Goal: Task Accomplishment & Management: Use online tool/utility

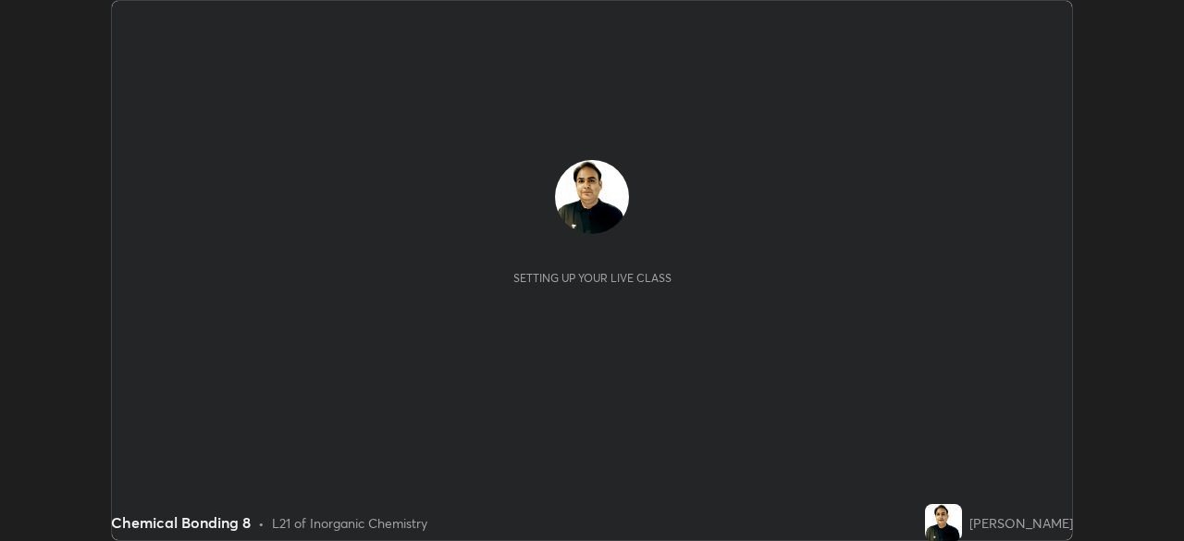
scroll to position [541, 1184]
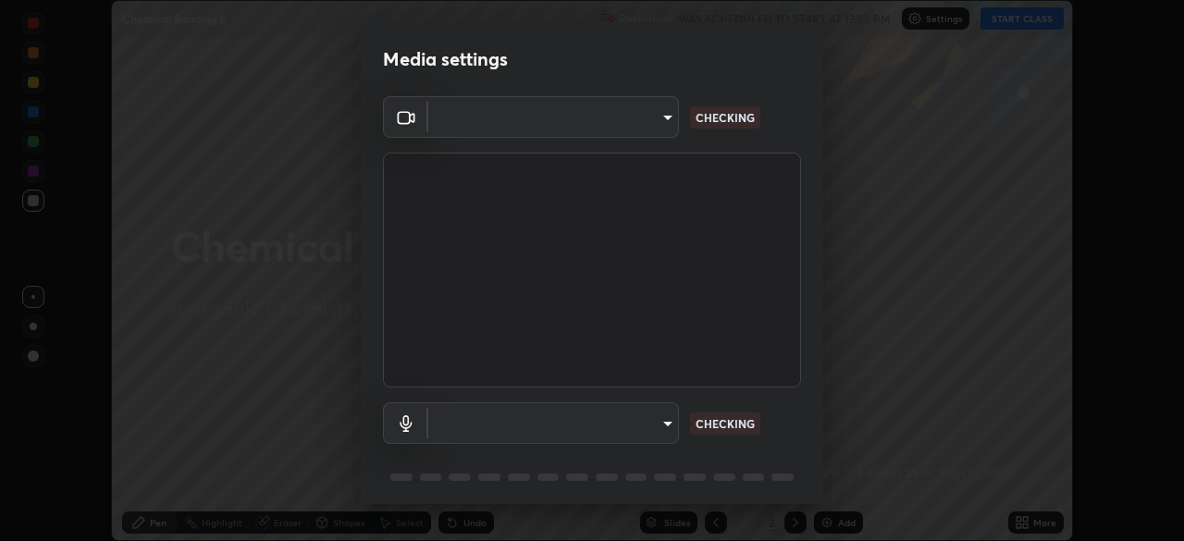
type input "11003169108368e38ef5ee379f7502217d3510ab11d565feef9ef3f21df555de"
click at [660, 414] on body "Erase all Chemical Bonding 8 Recording WAS SCHEDULED TO START AT 12:55 PM Setti…" at bounding box center [592, 270] width 1184 height 541
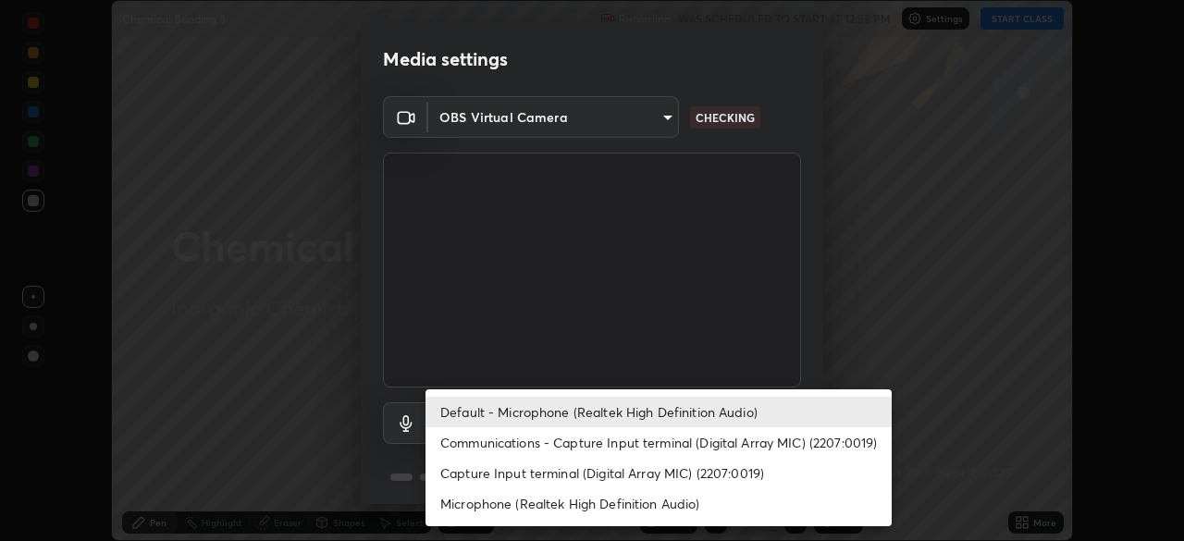
click at [623, 501] on li "Microphone (Realtek High Definition Audio)" at bounding box center [659, 503] width 466 height 31
type input "9d5b79e230a506c6bbf9f7e09741f4200009f77d1e076747be3fdbc8e0fb50b8"
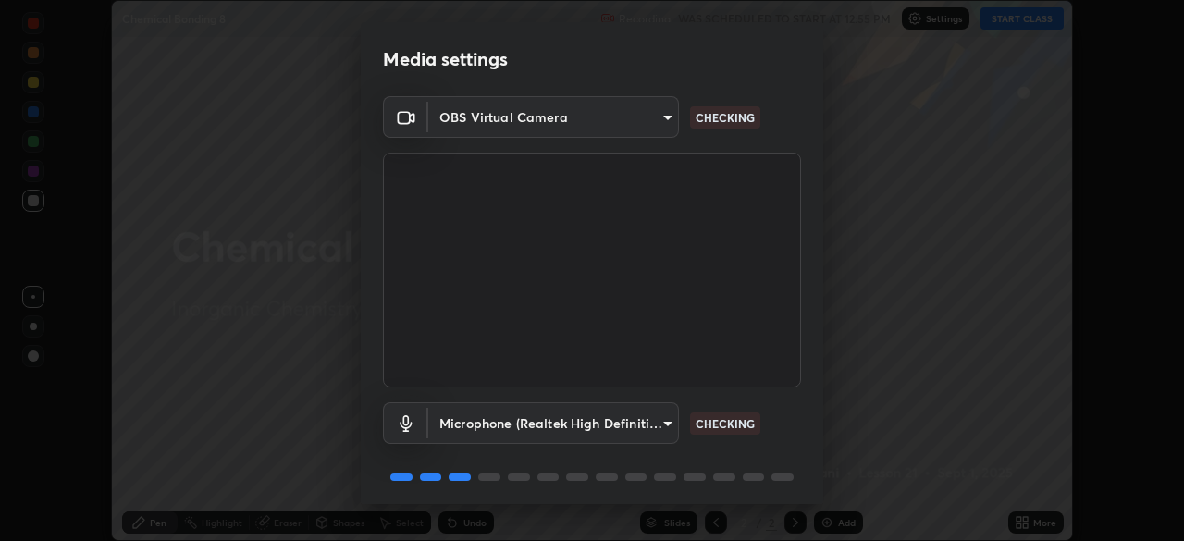
scroll to position [66, 0]
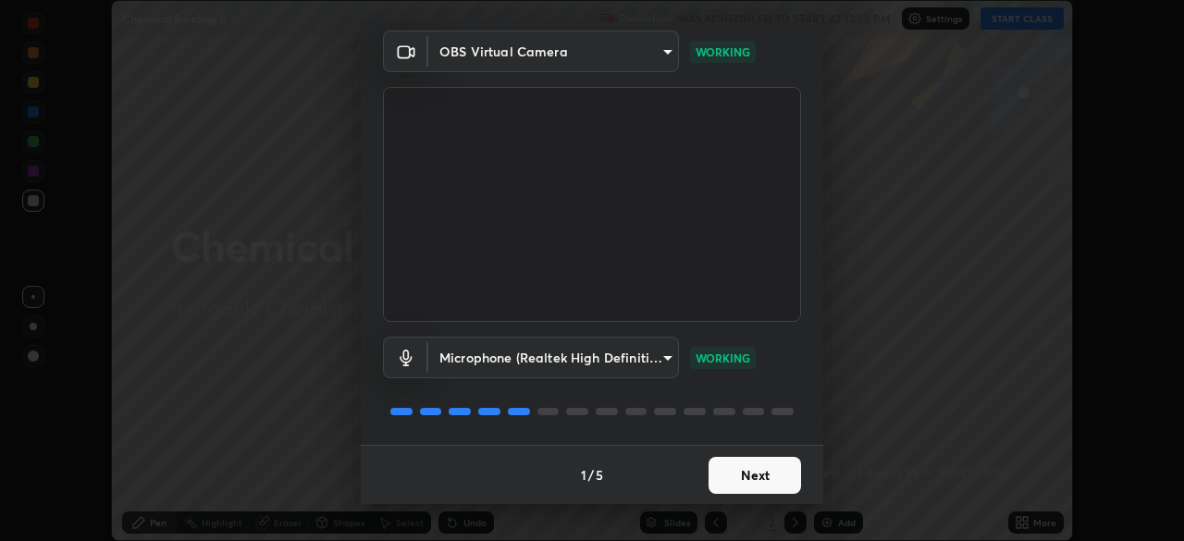
click at [716, 468] on button "Next" at bounding box center [755, 475] width 93 height 37
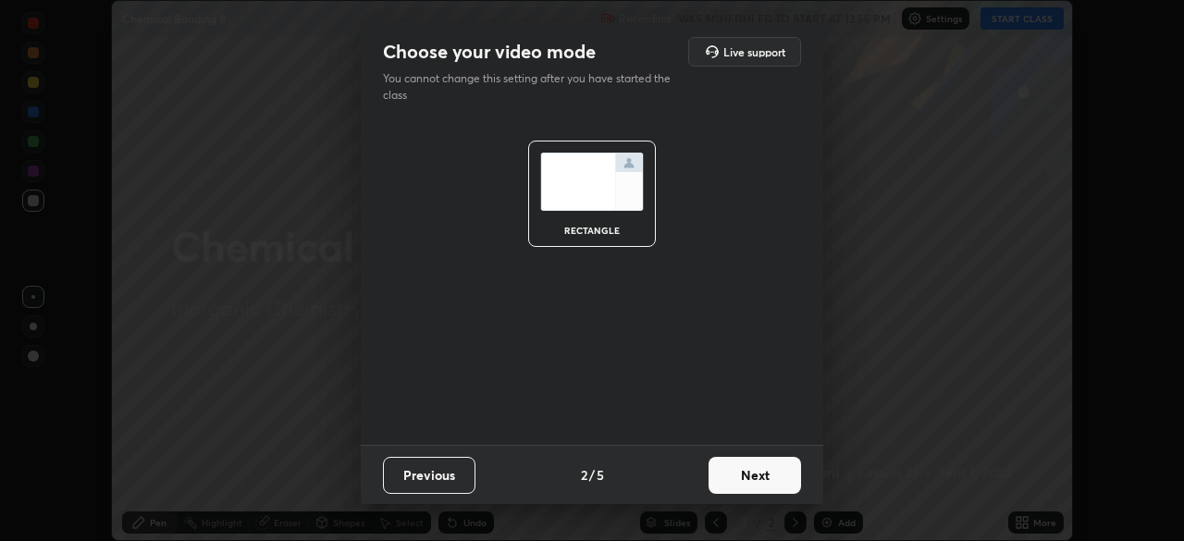
click at [717, 476] on button "Next" at bounding box center [755, 475] width 93 height 37
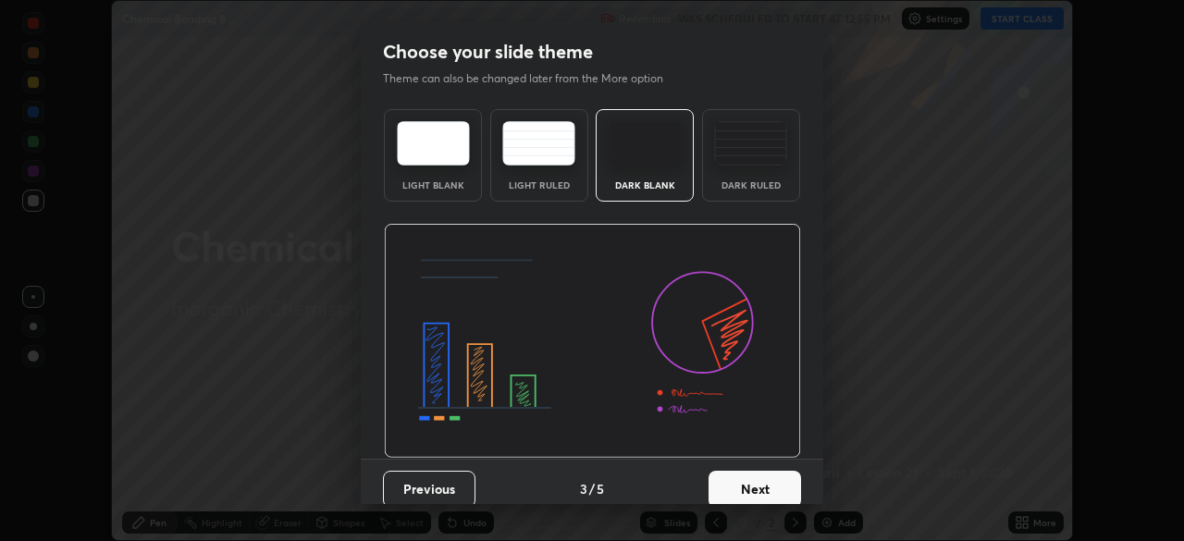
click at [722, 479] on button "Next" at bounding box center [755, 489] width 93 height 37
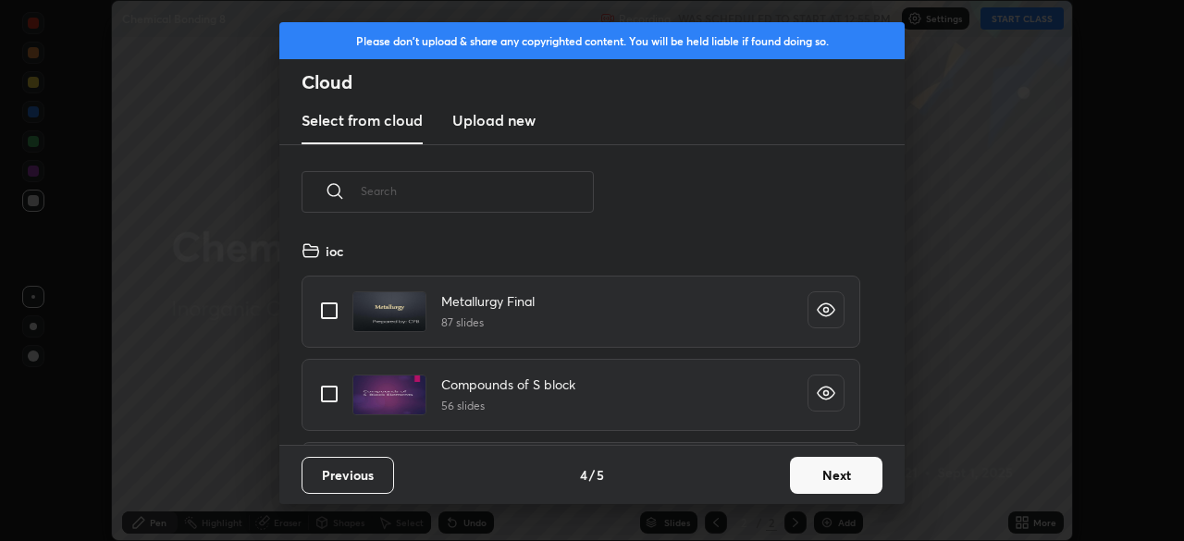
scroll to position [205, 594]
click at [800, 475] on button "Next" at bounding box center [836, 475] width 93 height 37
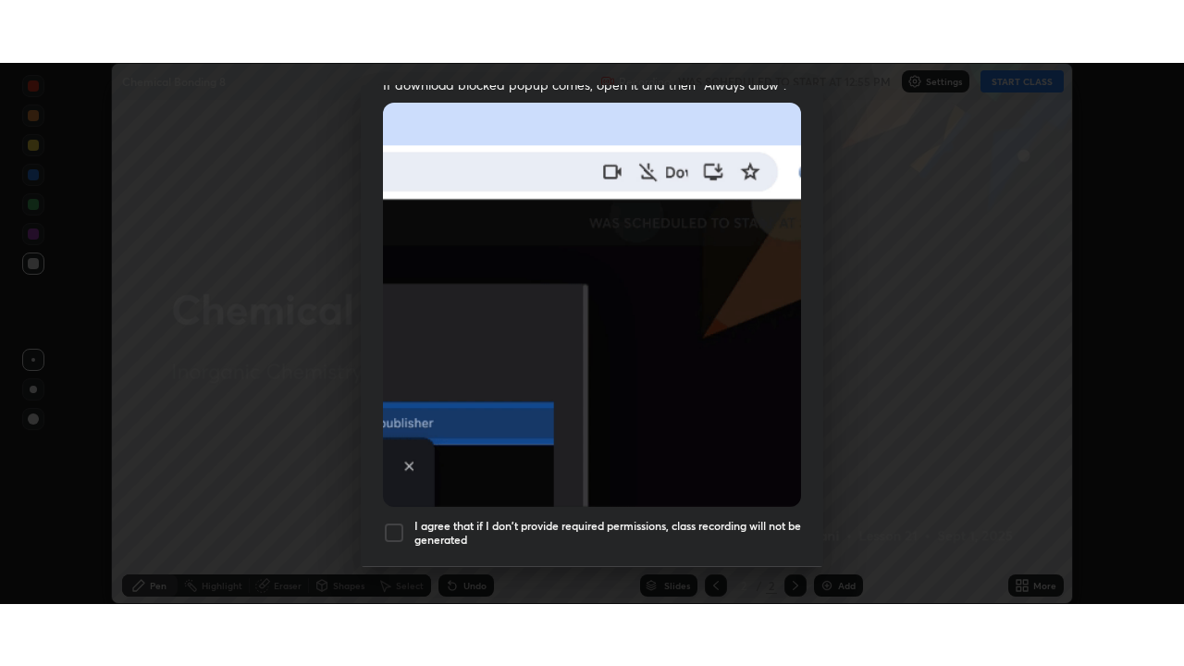
scroll to position [443, 0]
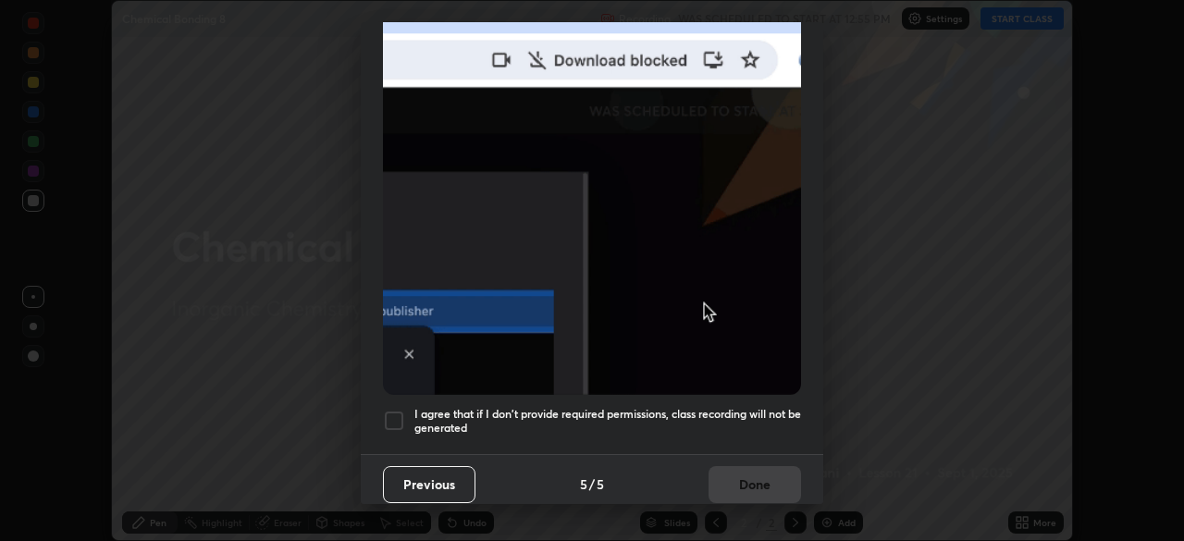
click at [394, 410] on div at bounding box center [394, 421] width 22 height 22
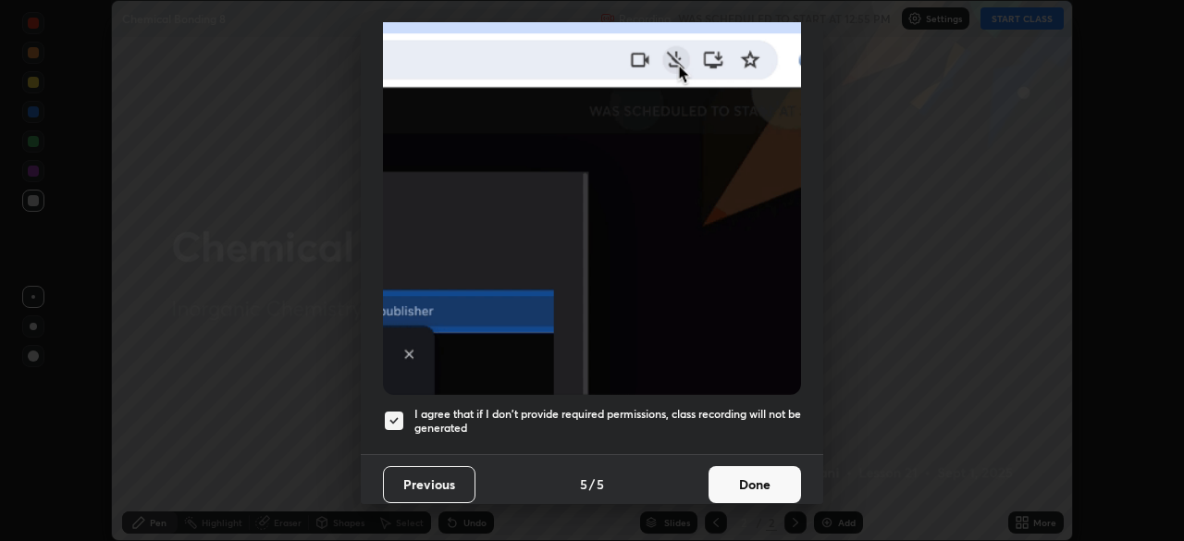
click at [719, 468] on button "Done" at bounding box center [755, 484] width 93 height 37
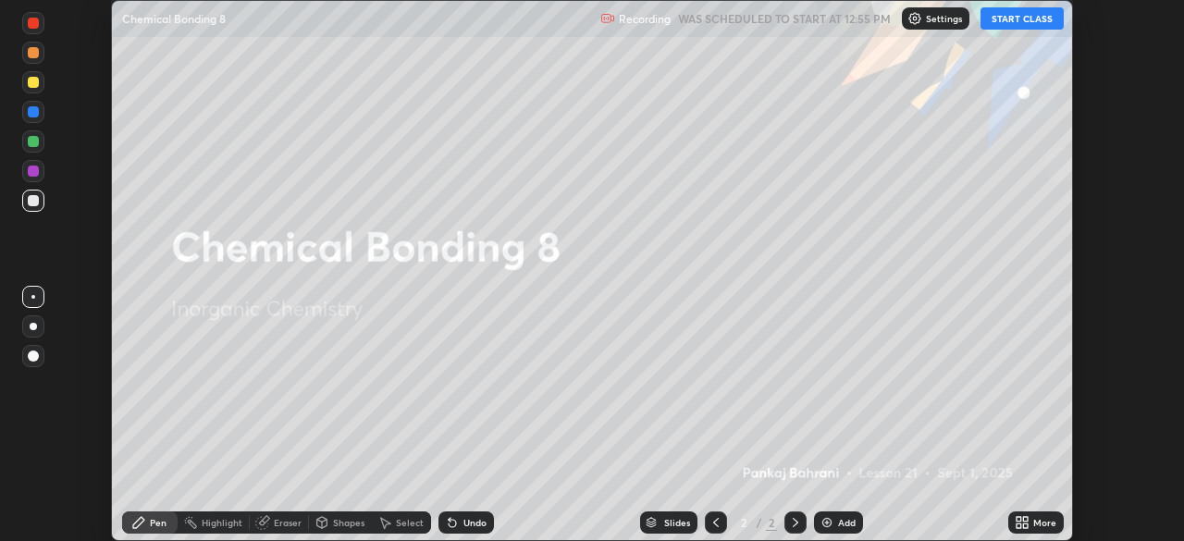
click at [1027, 518] on icon at bounding box center [1025, 519] width 5 height 5
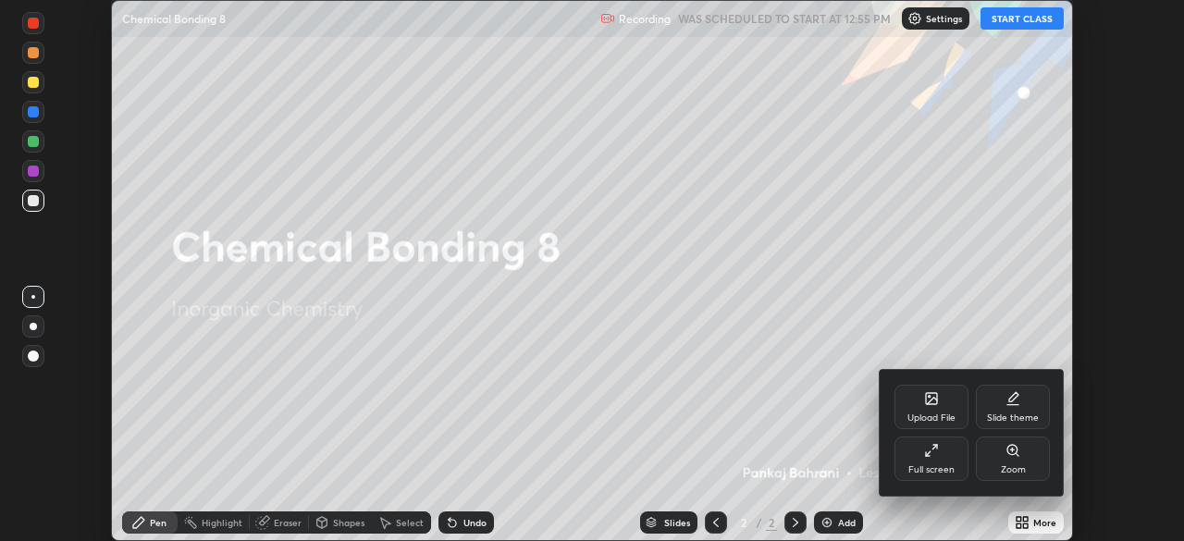
click at [941, 453] on div "Full screen" at bounding box center [932, 459] width 74 height 44
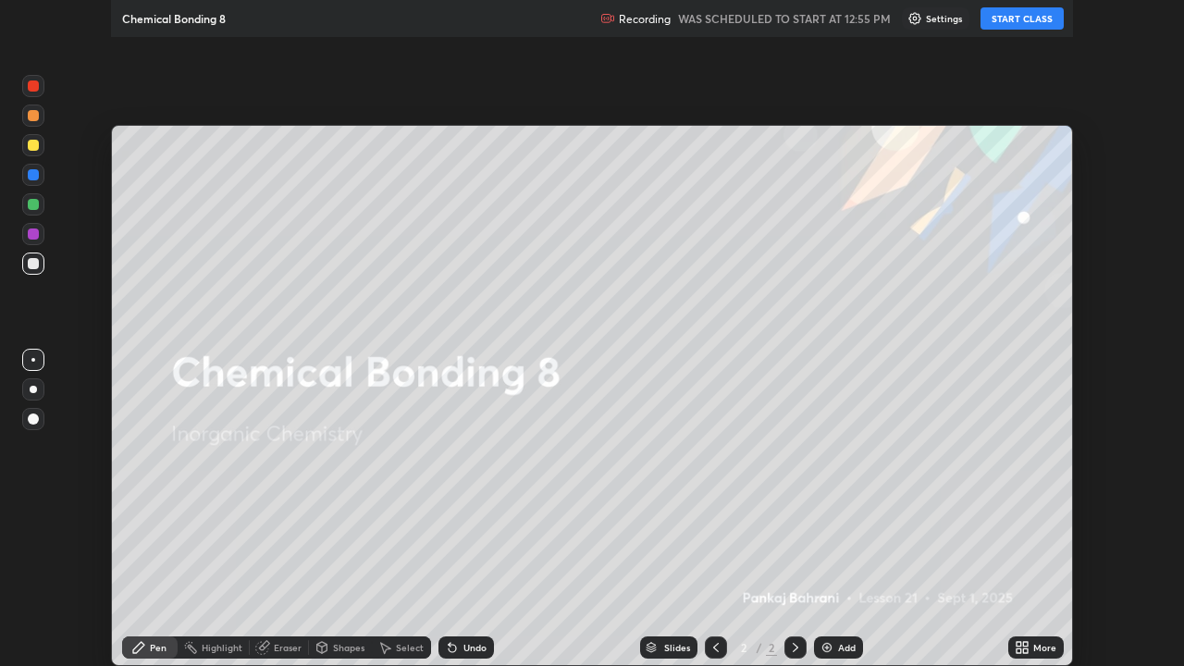
scroll to position [666, 1184]
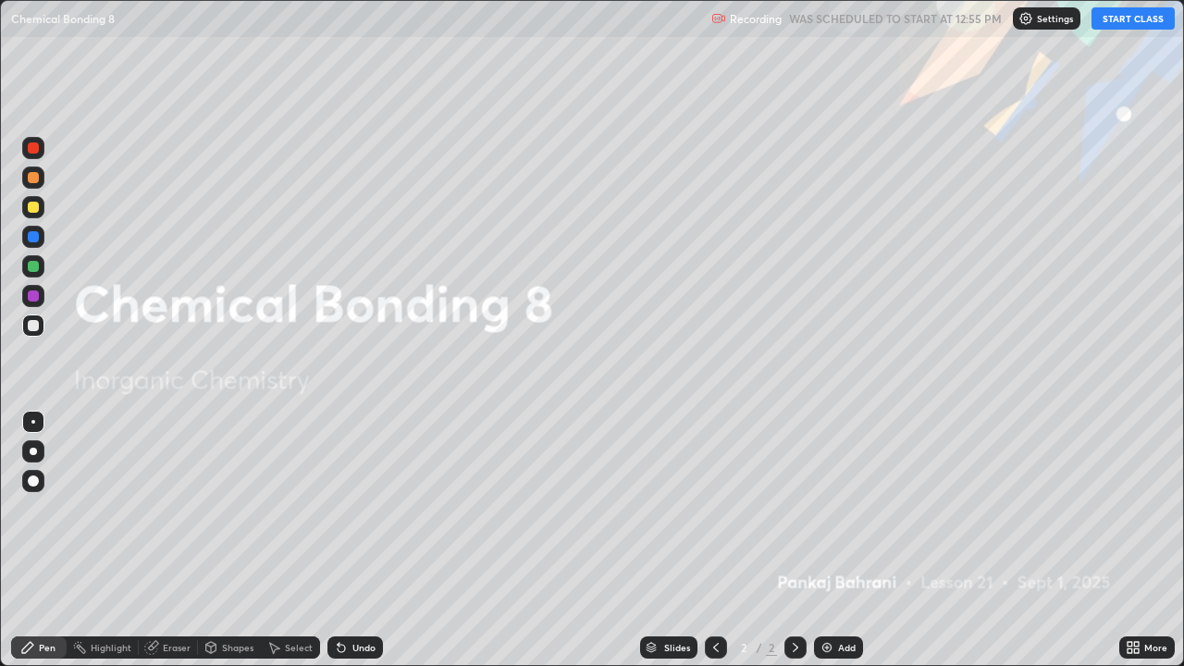
click at [1134, 19] on button "START CLASS" at bounding box center [1133, 18] width 83 height 22
click at [842, 540] on div "Add" at bounding box center [838, 647] width 49 height 22
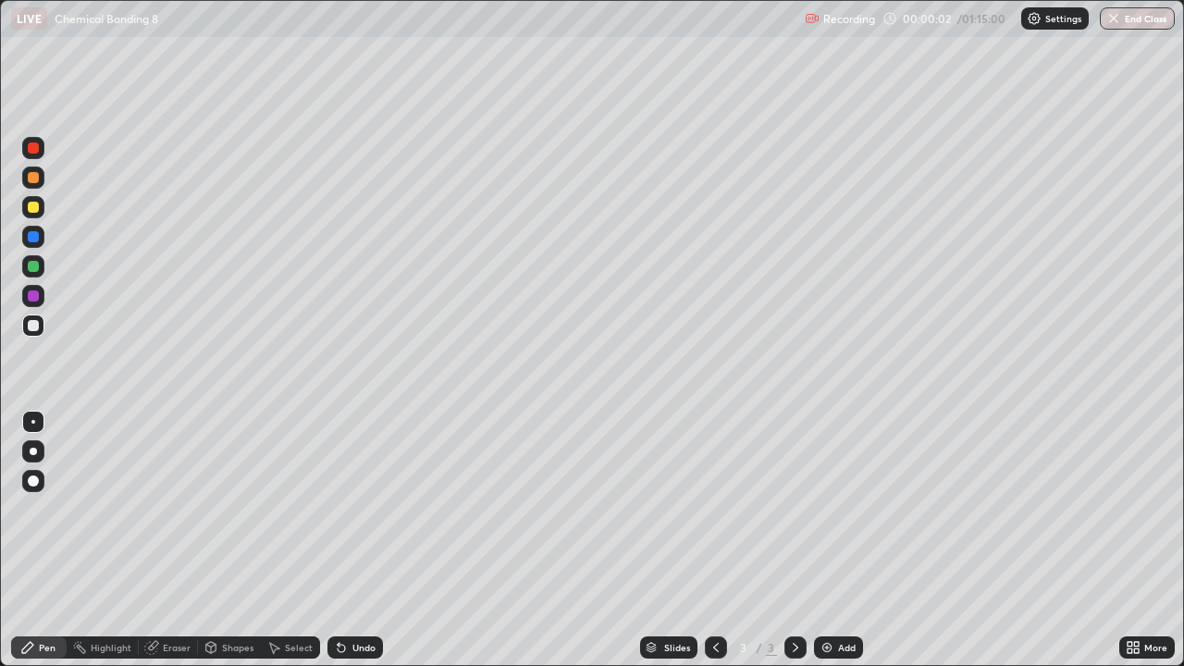
click at [34, 208] on div at bounding box center [33, 207] width 11 height 11
click at [1130, 540] on icon at bounding box center [1130, 644] width 5 height 5
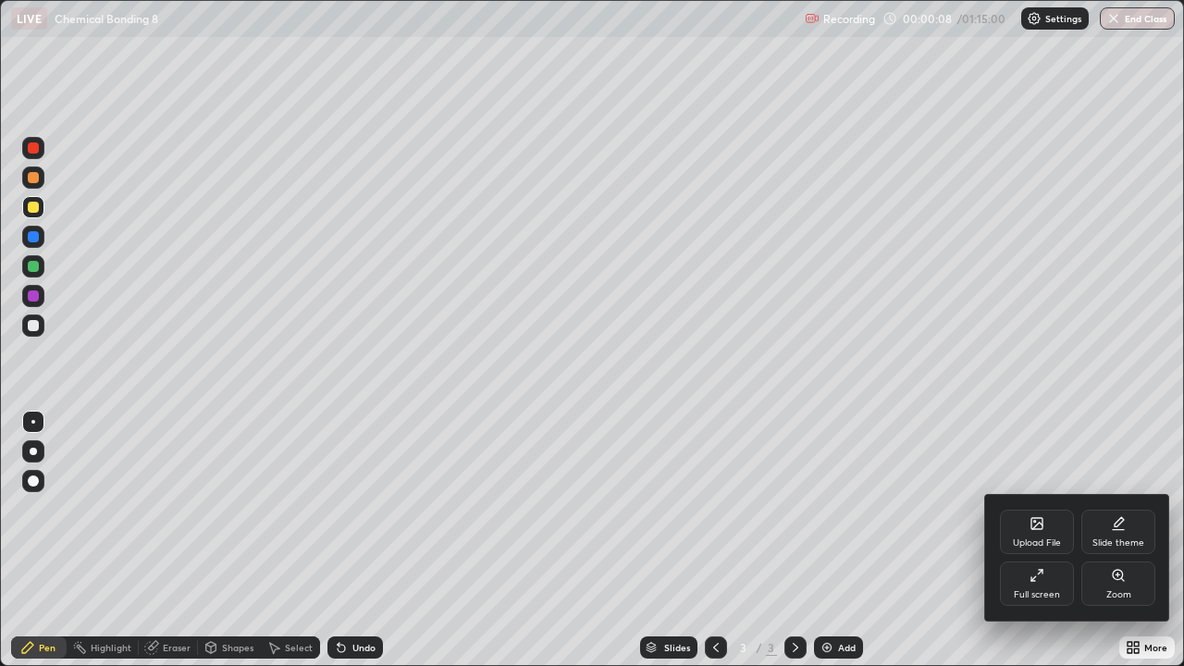
click at [1109, 535] on div "Slide theme" at bounding box center [1118, 532] width 74 height 44
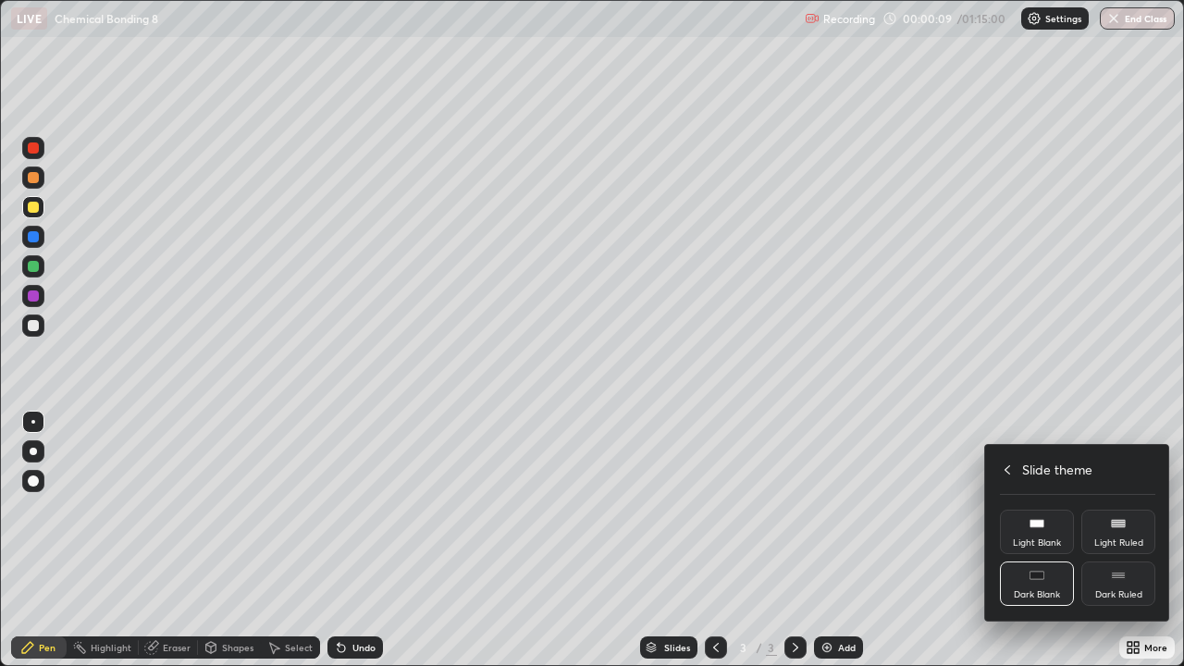
click at [1103, 540] on div "Dark Ruled" at bounding box center [1118, 584] width 74 height 44
click at [1007, 469] on icon at bounding box center [1007, 470] width 15 height 15
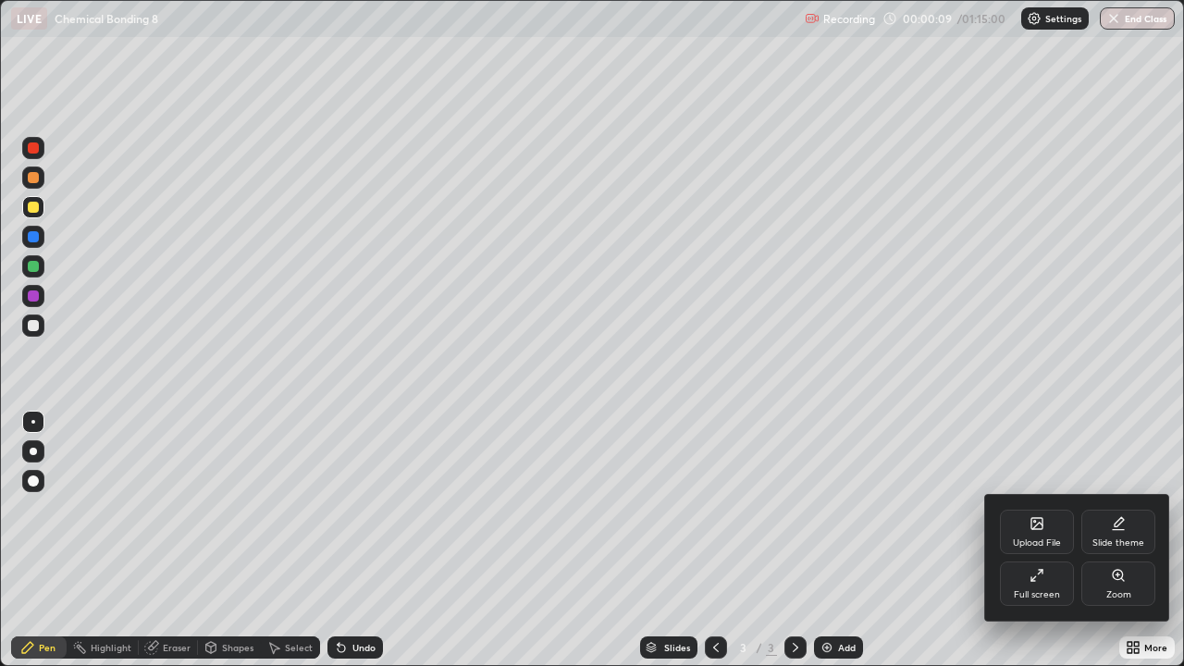
click at [1006, 415] on div at bounding box center [592, 333] width 1184 height 666
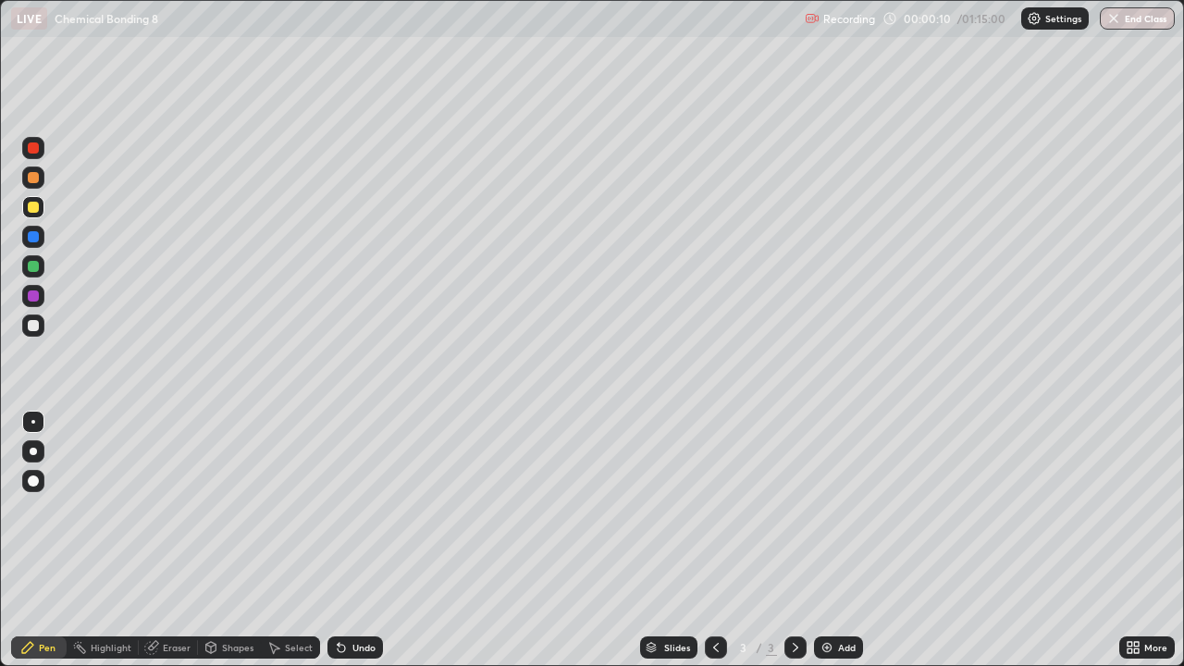
click at [846, 540] on div "Add" at bounding box center [838, 647] width 49 height 22
click at [43, 331] on div at bounding box center [33, 326] width 22 height 22
click at [32, 326] on div at bounding box center [33, 325] width 11 height 11
click at [841, 540] on div "Add" at bounding box center [847, 647] width 18 height 9
click at [42, 209] on div at bounding box center [33, 207] width 22 height 22
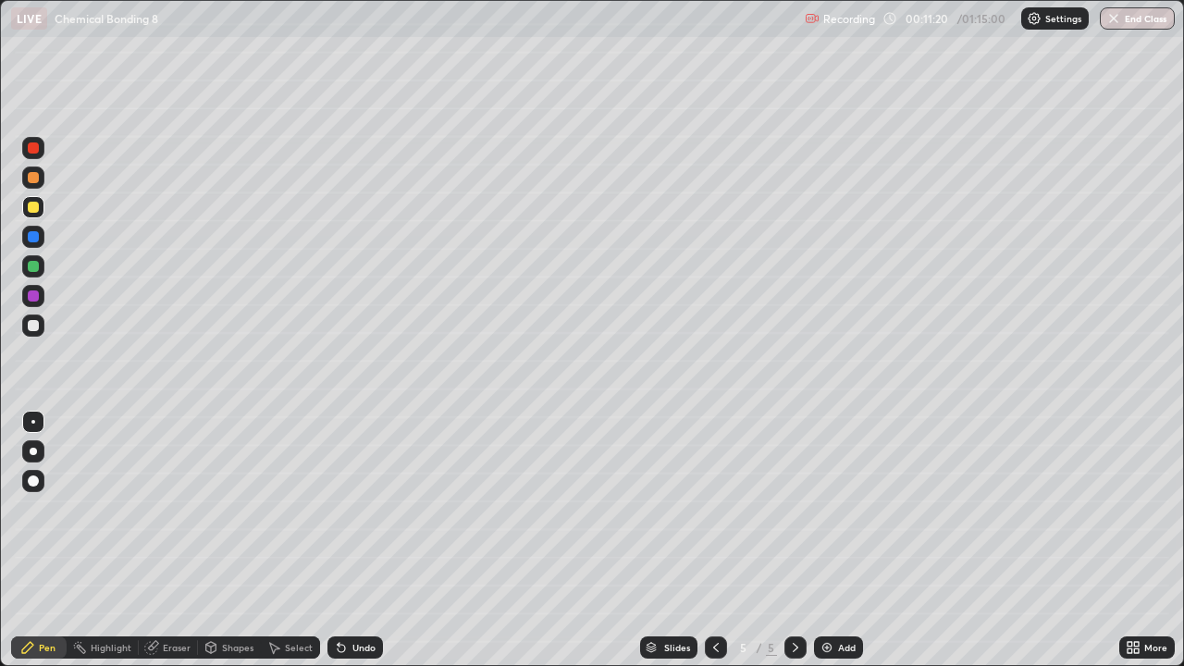
click at [184, 540] on div "Eraser" at bounding box center [177, 647] width 28 height 9
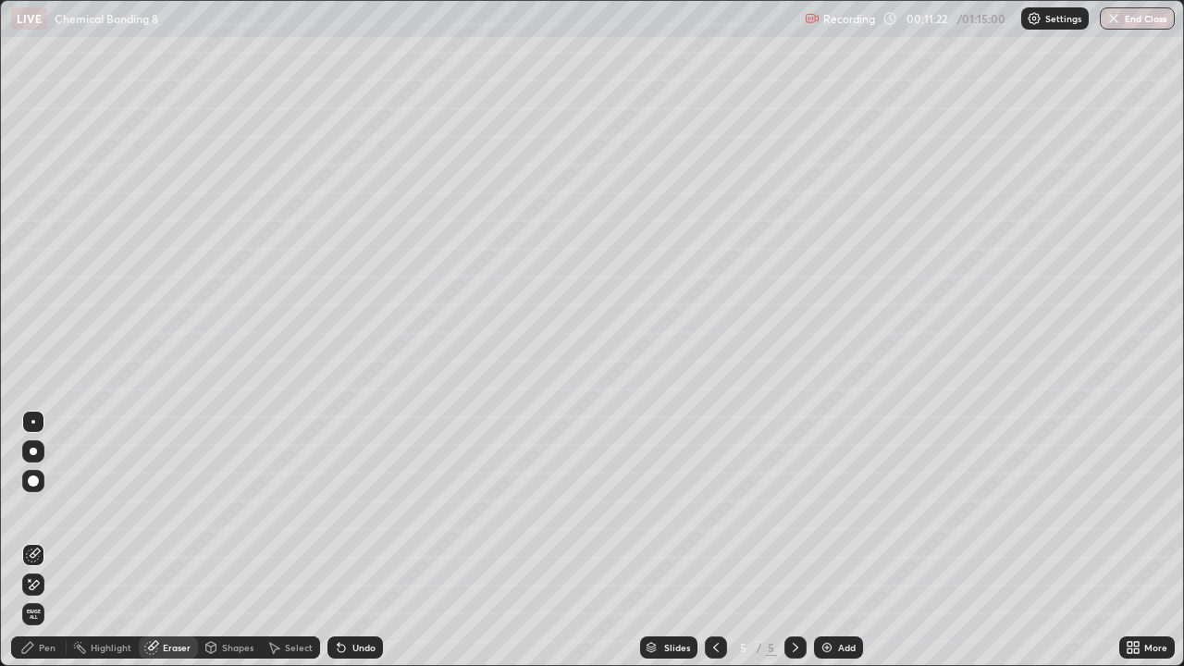
click at [61, 540] on div "Pen" at bounding box center [39, 647] width 56 height 37
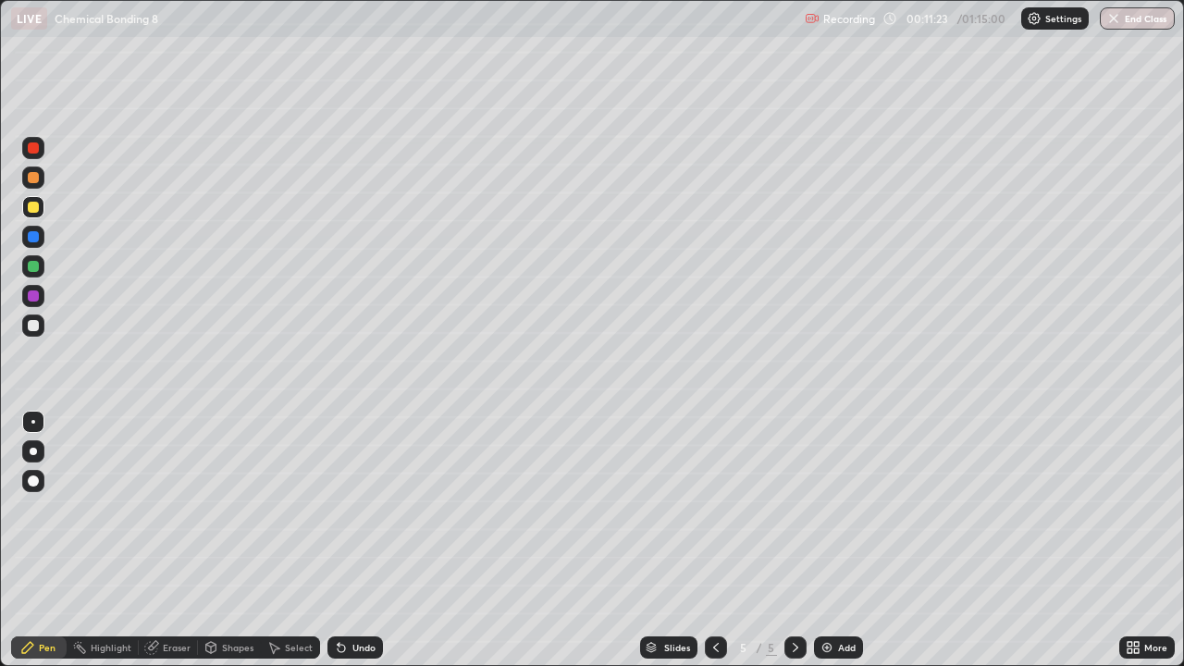
click at [38, 328] on div at bounding box center [33, 326] width 22 height 22
click at [831, 540] on img at bounding box center [827, 647] width 15 height 15
click at [42, 177] on div at bounding box center [33, 178] width 22 height 22
click at [358, 540] on div "Undo" at bounding box center [363, 647] width 23 height 9
click at [838, 540] on div "Add" at bounding box center [847, 647] width 18 height 9
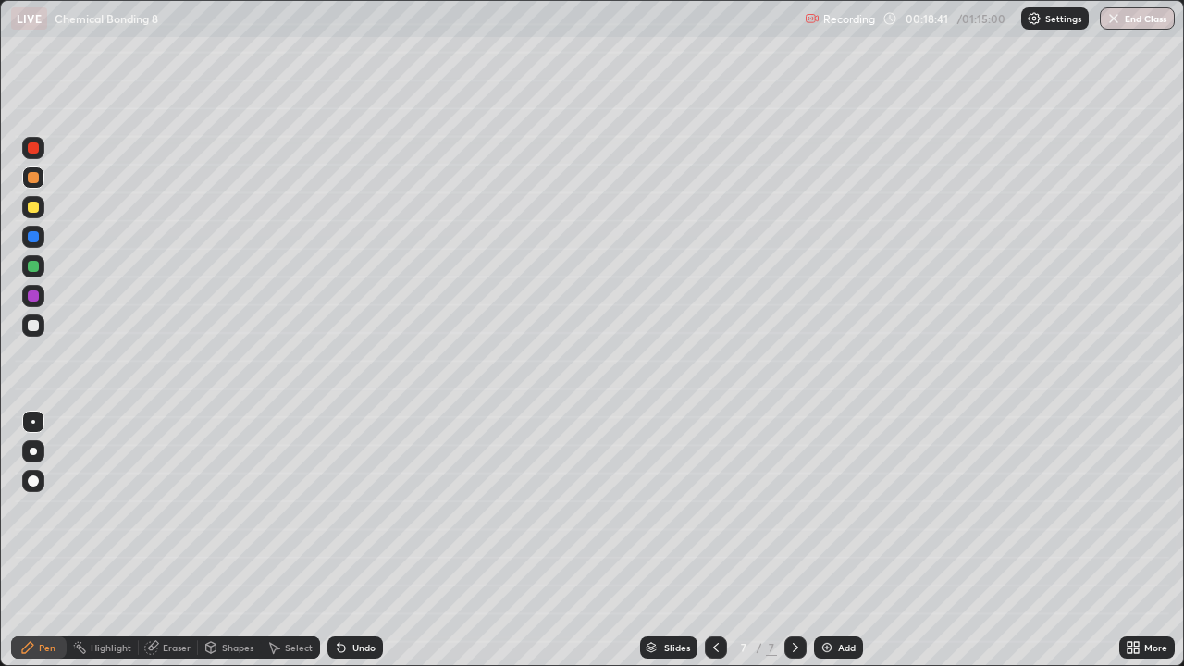
click at [174, 540] on div "Eraser" at bounding box center [177, 647] width 28 height 9
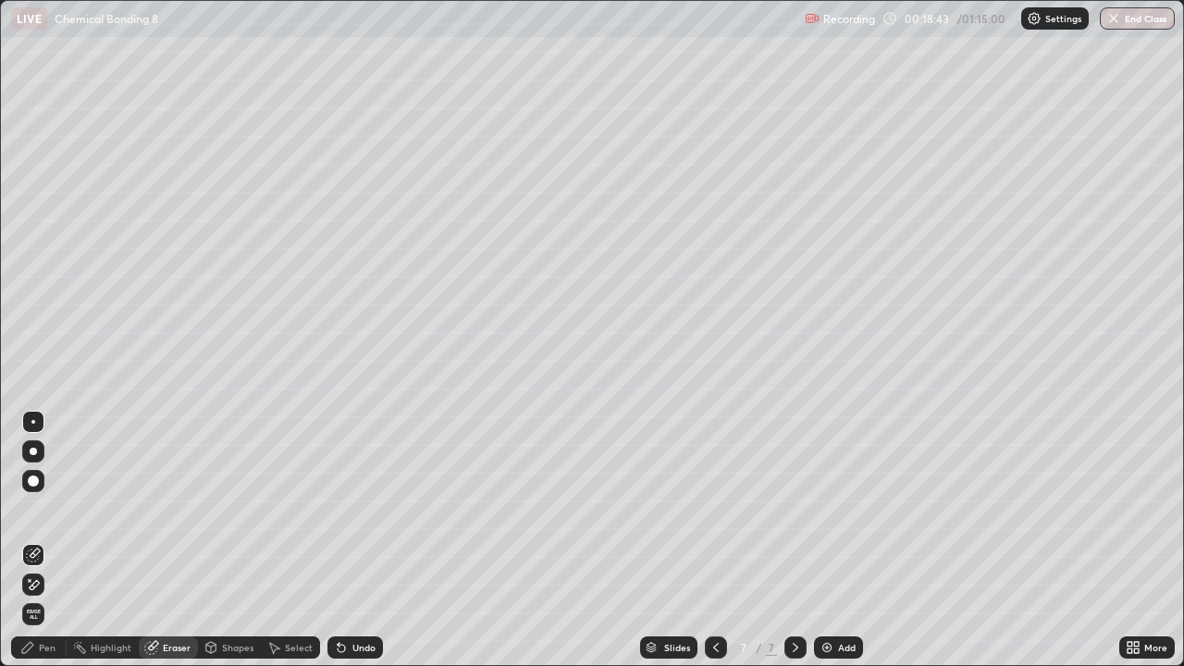
click at [55, 540] on div "Pen" at bounding box center [47, 647] width 17 height 9
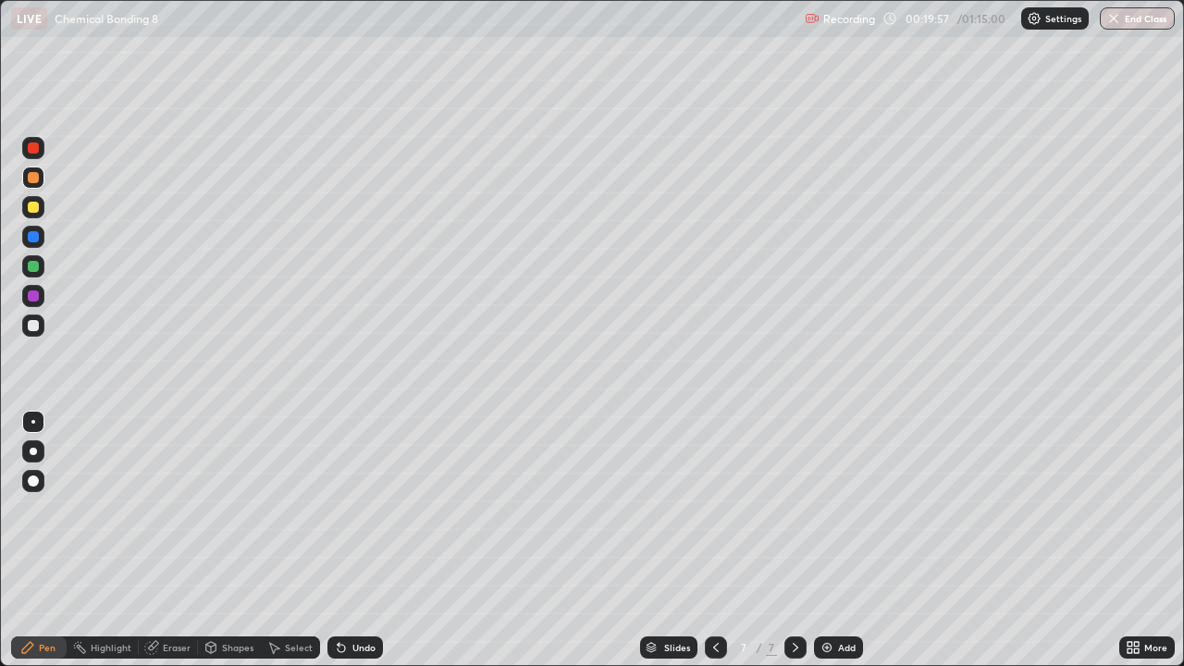
click at [842, 540] on div "Add" at bounding box center [847, 647] width 18 height 9
click at [36, 325] on div at bounding box center [33, 325] width 11 height 11
click at [43, 267] on div at bounding box center [33, 266] width 22 height 22
click at [35, 329] on div at bounding box center [33, 325] width 11 height 11
click at [829, 540] on div "Add" at bounding box center [838, 647] width 49 height 22
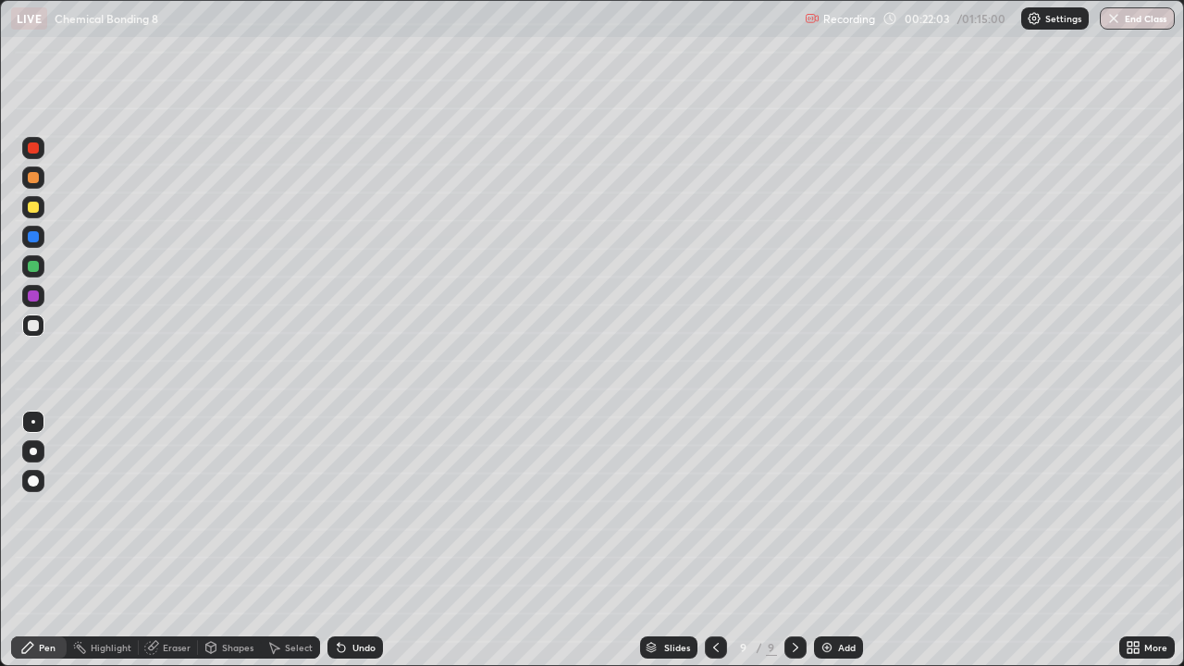
click at [40, 268] on div at bounding box center [33, 266] width 22 height 22
click at [713, 540] on icon at bounding box center [716, 647] width 15 height 15
click at [714, 540] on icon at bounding box center [716, 647] width 15 height 15
click at [721, 540] on div at bounding box center [716, 647] width 22 height 22
click at [723, 540] on div at bounding box center [716, 647] width 22 height 22
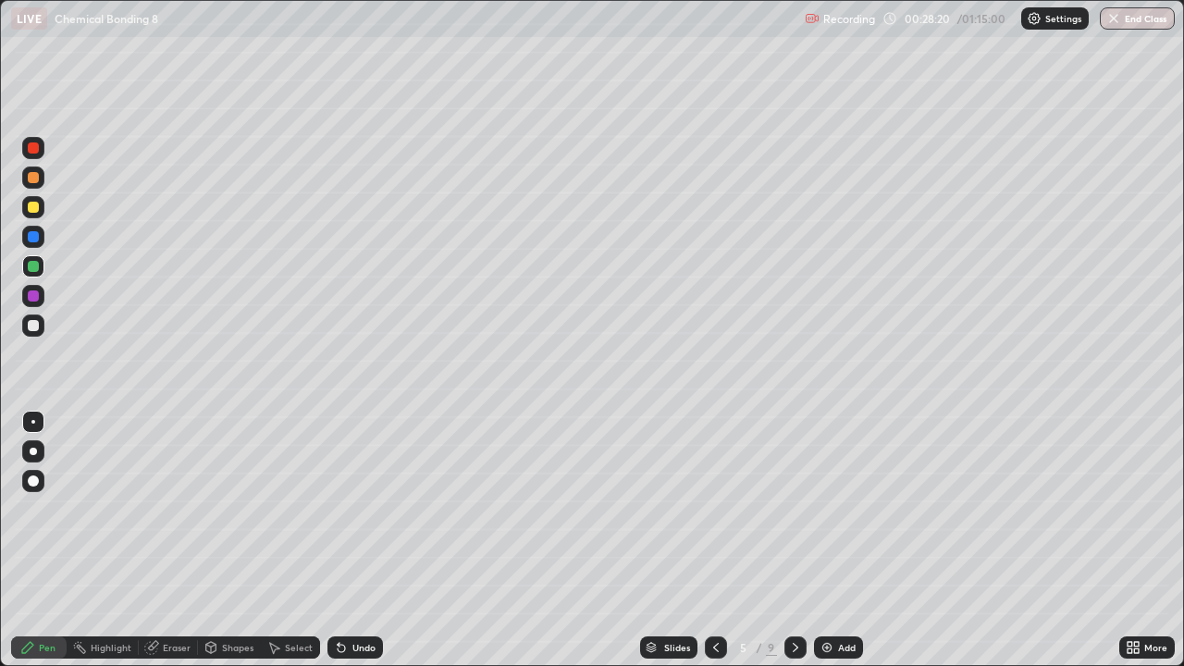
click at [801, 540] on div at bounding box center [796, 647] width 22 height 22
click at [802, 540] on div at bounding box center [796, 647] width 22 height 22
click at [714, 540] on icon at bounding box center [716, 647] width 15 height 15
click at [794, 540] on icon at bounding box center [795, 647] width 15 height 15
click at [796, 540] on icon at bounding box center [795, 647] width 15 height 15
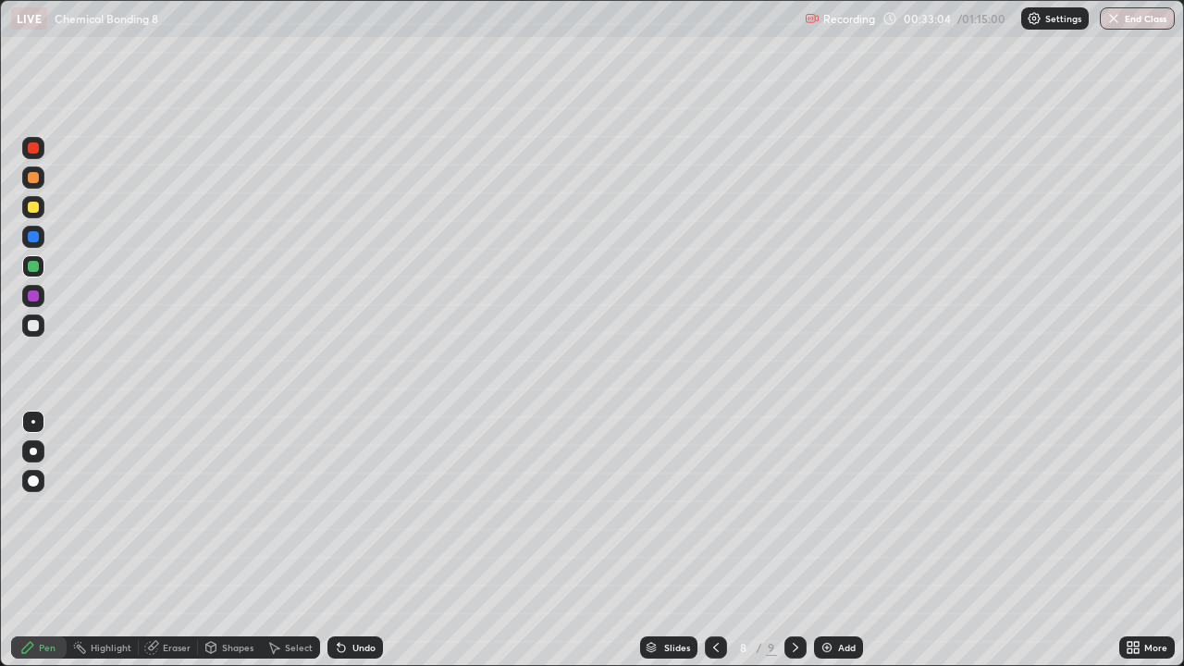
click at [723, 540] on div at bounding box center [716, 647] width 22 height 22
click at [797, 540] on div at bounding box center [796, 647] width 22 height 22
click at [804, 540] on div at bounding box center [796, 647] width 22 height 22
click at [834, 540] on div "Add" at bounding box center [838, 647] width 49 height 22
click at [357, 540] on div "Undo" at bounding box center [363, 647] width 23 height 9
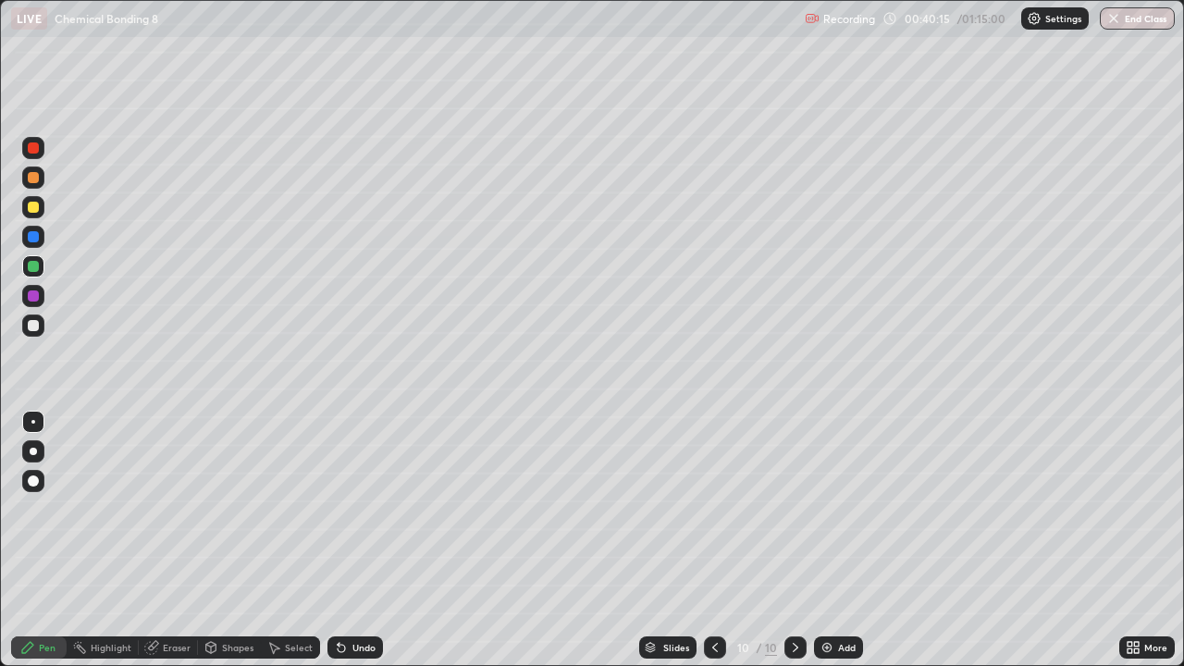
click at [360, 540] on div "Undo" at bounding box center [363, 647] width 23 height 9
click at [363, 540] on div "Undo" at bounding box center [363, 647] width 23 height 9
click at [34, 323] on div at bounding box center [33, 325] width 11 height 11
click at [834, 540] on div "Add" at bounding box center [838, 647] width 49 height 22
click at [40, 266] on div at bounding box center [33, 266] width 22 height 22
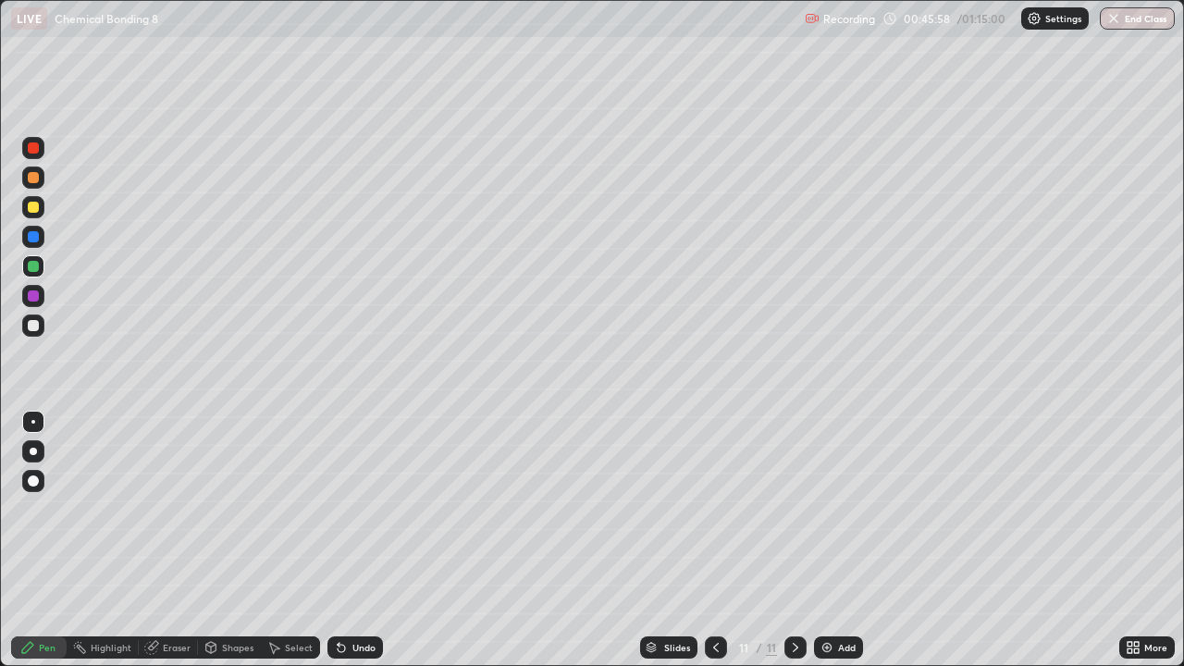
click at [35, 211] on div at bounding box center [33, 207] width 11 height 11
click at [368, 540] on div "Undo" at bounding box center [363, 647] width 23 height 9
click at [365, 540] on div "Undo" at bounding box center [355, 647] width 56 height 22
click at [369, 540] on div "Undo" at bounding box center [363, 647] width 23 height 9
click at [840, 540] on div "Add" at bounding box center [847, 647] width 18 height 9
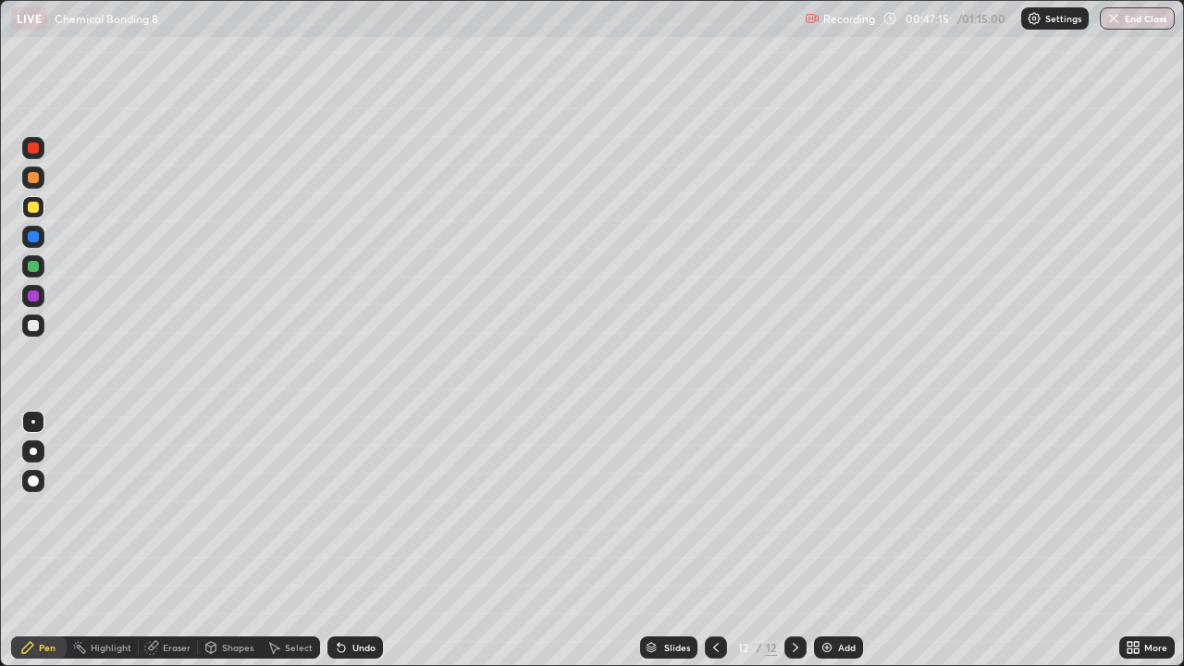
click at [37, 326] on div at bounding box center [33, 325] width 11 height 11
click at [709, 540] on icon at bounding box center [716, 647] width 15 height 15
click at [706, 540] on div at bounding box center [716, 647] width 22 height 22
click at [709, 540] on icon at bounding box center [716, 647] width 15 height 15
click at [794, 540] on icon at bounding box center [795, 647] width 15 height 15
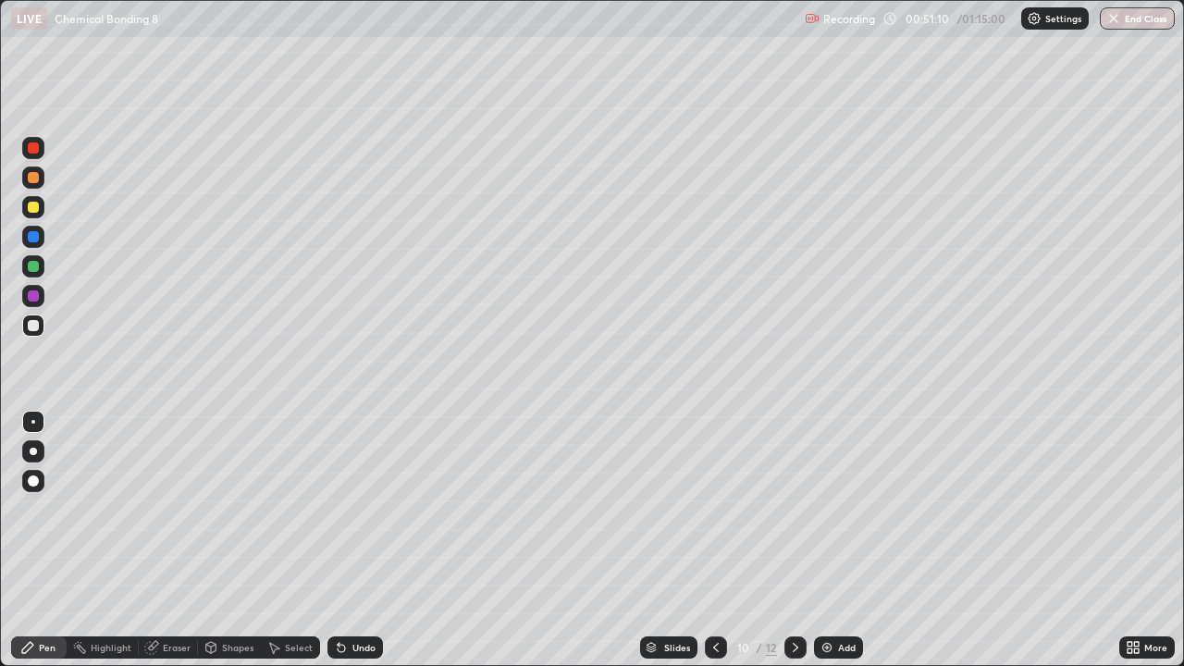
click at [789, 540] on icon at bounding box center [795, 647] width 15 height 15
click at [785, 540] on div at bounding box center [796, 647] width 22 height 22
click at [723, 540] on div at bounding box center [716, 647] width 22 height 22
click at [796, 540] on div at bounding box center [796, 647] width 22 height 22
click at [833, 540] on div "Add" at bounding box center [838, 647] width 49 height 22
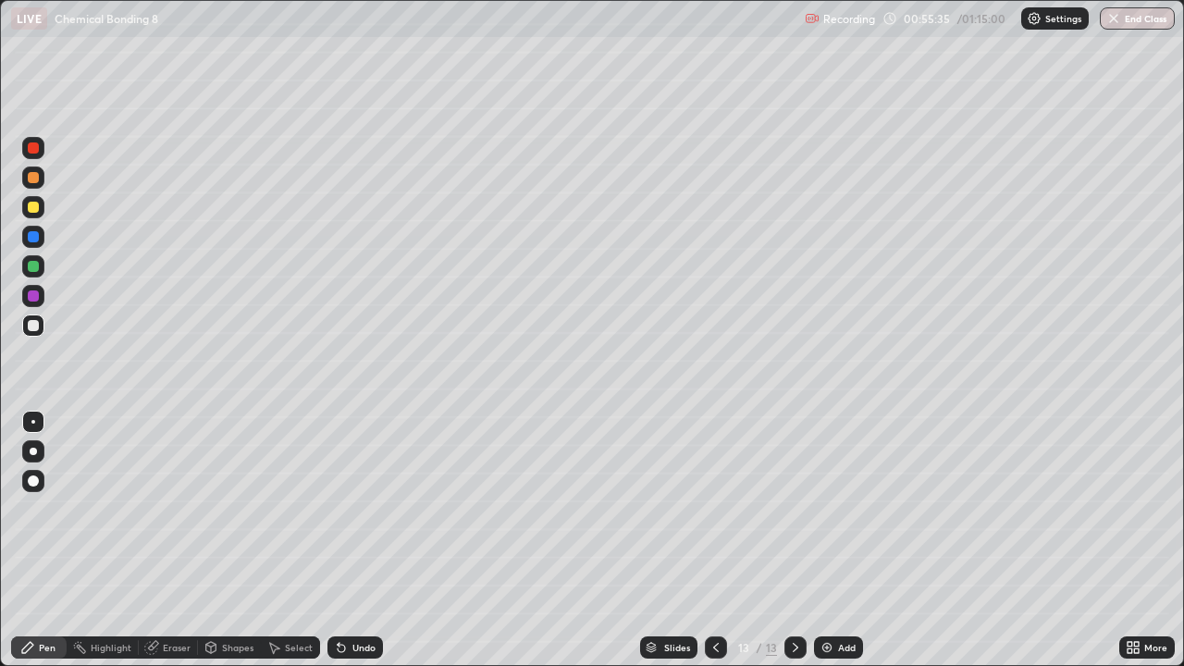
click at [40, 207] on div at bounding box center [33, 207] width 22 height 22
click at [34, 266] on div at bounding box center [33, 266] width 11 height 11
click at [40, 155] on div at bounding box center [33, 148] width 22 height 22
click at [38, 328] on div at bounding box center [33, 325] width 11 height 11
click at [1131, 21] on button "End Class" at bounding box center [1137, 18] width 75 height 22
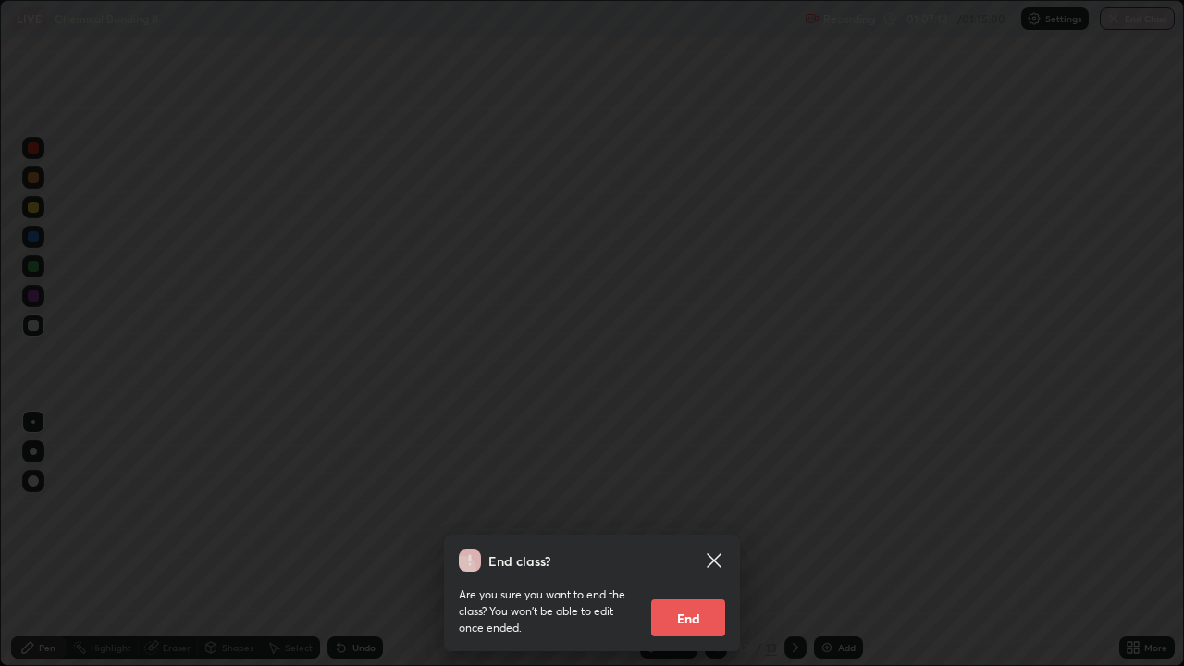
click at [687, 540] on button "End" at bounding box center [688, 617] width 74 height 37
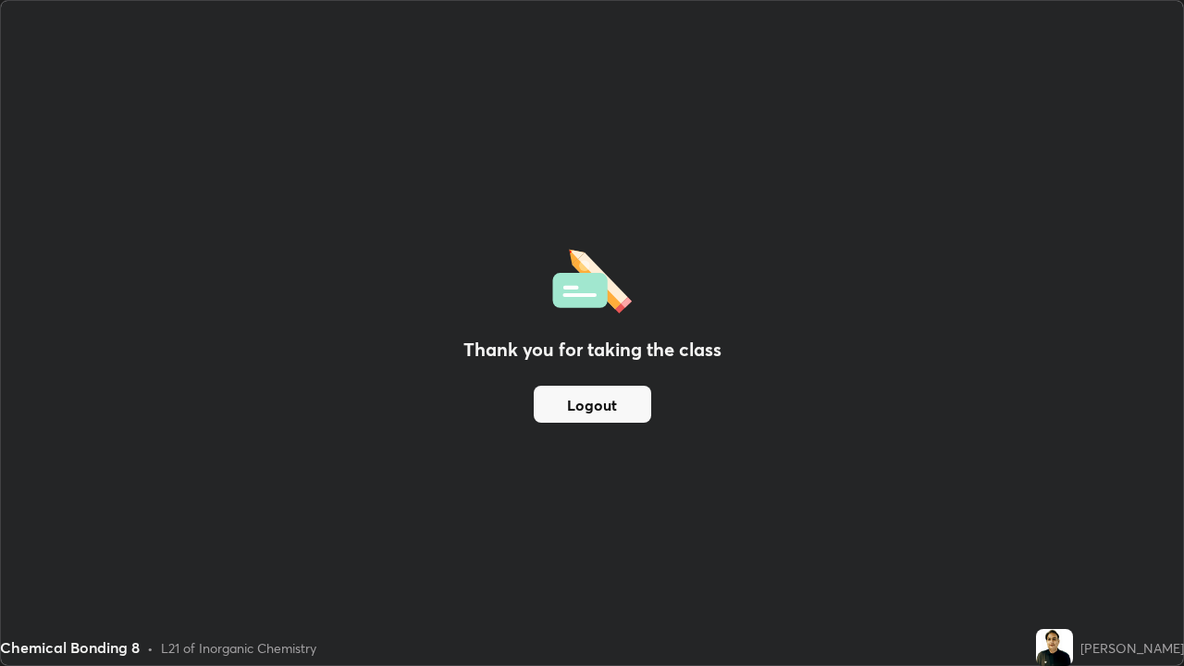
click at [573, 405] on button "Logout" at bounding box center [592, 404] width 117 height 37
